Goal: Task Accomplishment & Management: Use online tool/utility

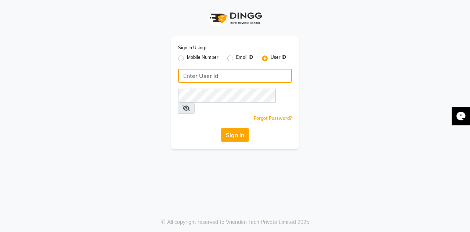
click at [246, 79] on input "Username" at bounding box center [235, 76] width 114 height 14
click at [235, 74] on input "Username" at bounding box center [235, 76] width 114 height 14
click at [232, 75] on input "Username" at bounding box center [235, 76] width 114 height 14
type input "Herons@123"
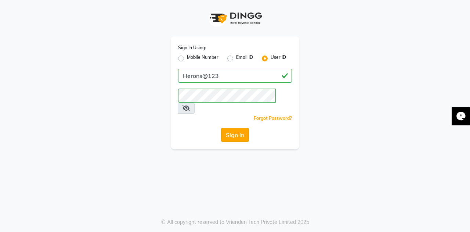
click at [233, 128] on button "Sign In" at bounding box center [235, 135] width 28 height 14
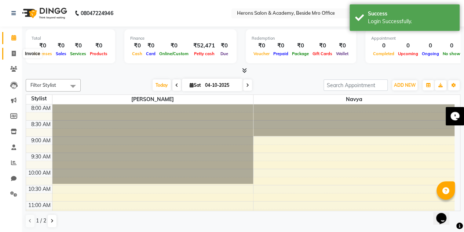
click at [10, 50] on span at bounding box center [13, 54] width 13 height 8
select select "7758"
select select "service"
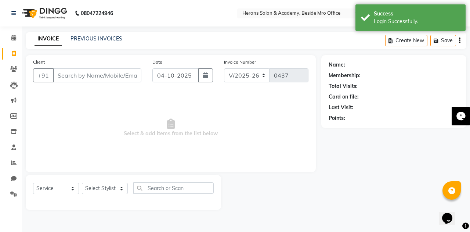
click at [69, 75] on input "Client" at bounding box center [97, 75] width 88 height 14
click at [108, 186] on select "Select Stylist Navya [PERSON_NAME] [PERSON_NAME]" at bounding box center [105, 187] width 46 height 11
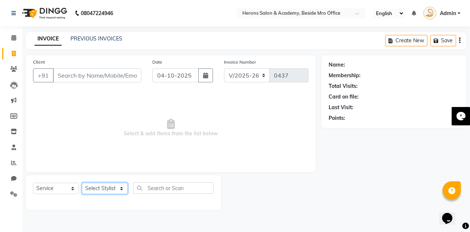
select select "69236"
click at [82, 182] on select "Select Stylist Navya [PERSON_NAME] [PERSON_NAME]" at bounding box center [105, 187] width 46 height 11
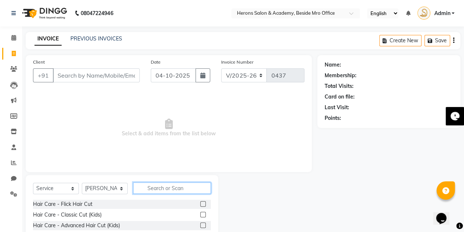
click at [193, 186] on input "text" at bounding box center [172, 187] width 78 height 11
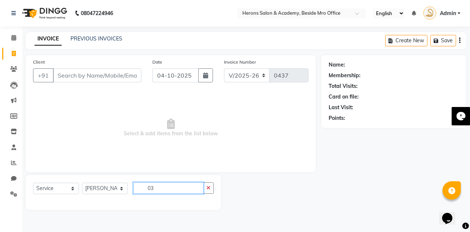
type input "0"
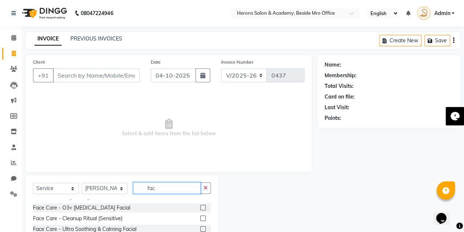
scroll to position [230, 0]
type input "fac"
click at [200, 206] on label at bounding box center [203, 208] width 6 height 6
click at [200, 206] on input "checkbox" at bounding box center [202, 208] width 5 height 5
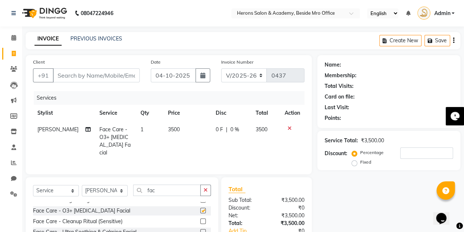
checkbox input "false"
click at [113, 70] on input "Client" at bounding box center [96, 75] width 87 height 14
click at [206, 187] on icon "button" at bounding box center [206, 189] width 4 height 5
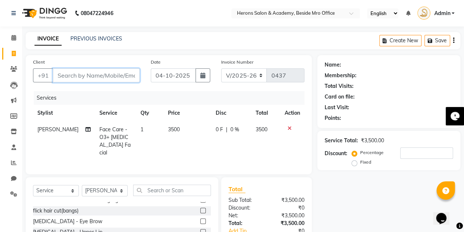
click at [84, 77] on input "Client" at bounding box center [96, 75] width 87 height 14
type input "7"
type input "0"
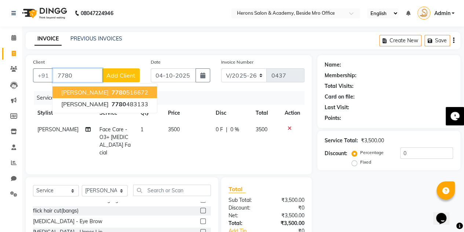
click at [112, 90] on span "7780" at bounding box center [119, 91] width 15 height 7
type input "7780516672"
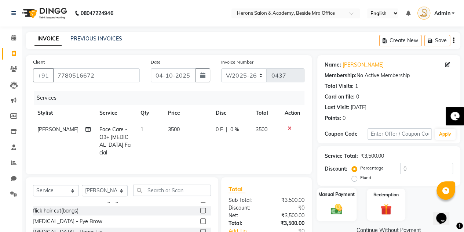
click at [331, 204] on img at bounding box center [336, 208] width 19 height 13
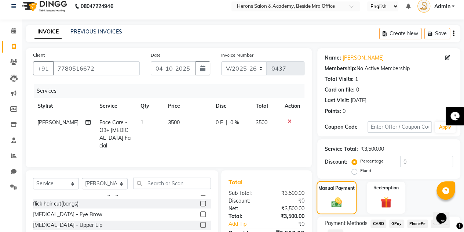
scroll to position [62, 0]
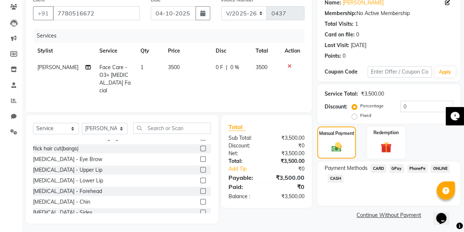
click at [333, 178] on span "CASH" at bounding box center [336, 178] width 16 height 8
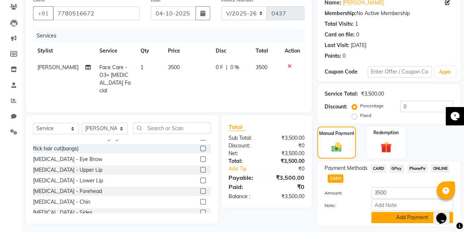
click at [402, 214] on button "Add Payment" at bounding box center [413, 216] width 82 height 11
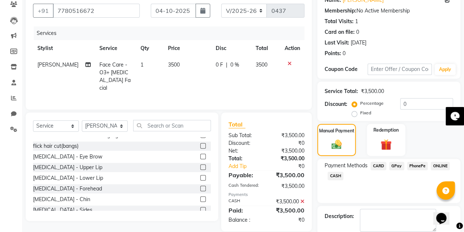
scroll to position [102, 0]
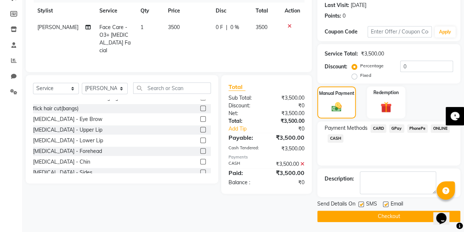
click at [385, 213] on button "Checkout" at bounding box center [389, 215] width 143 height 11
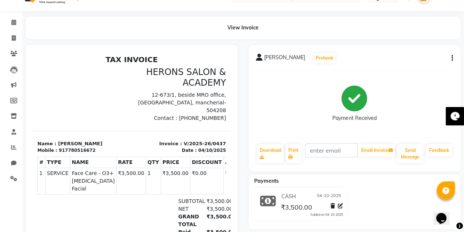
scroll to position [67, 0]
